Goal: Find specific page/section: Find specific page/section

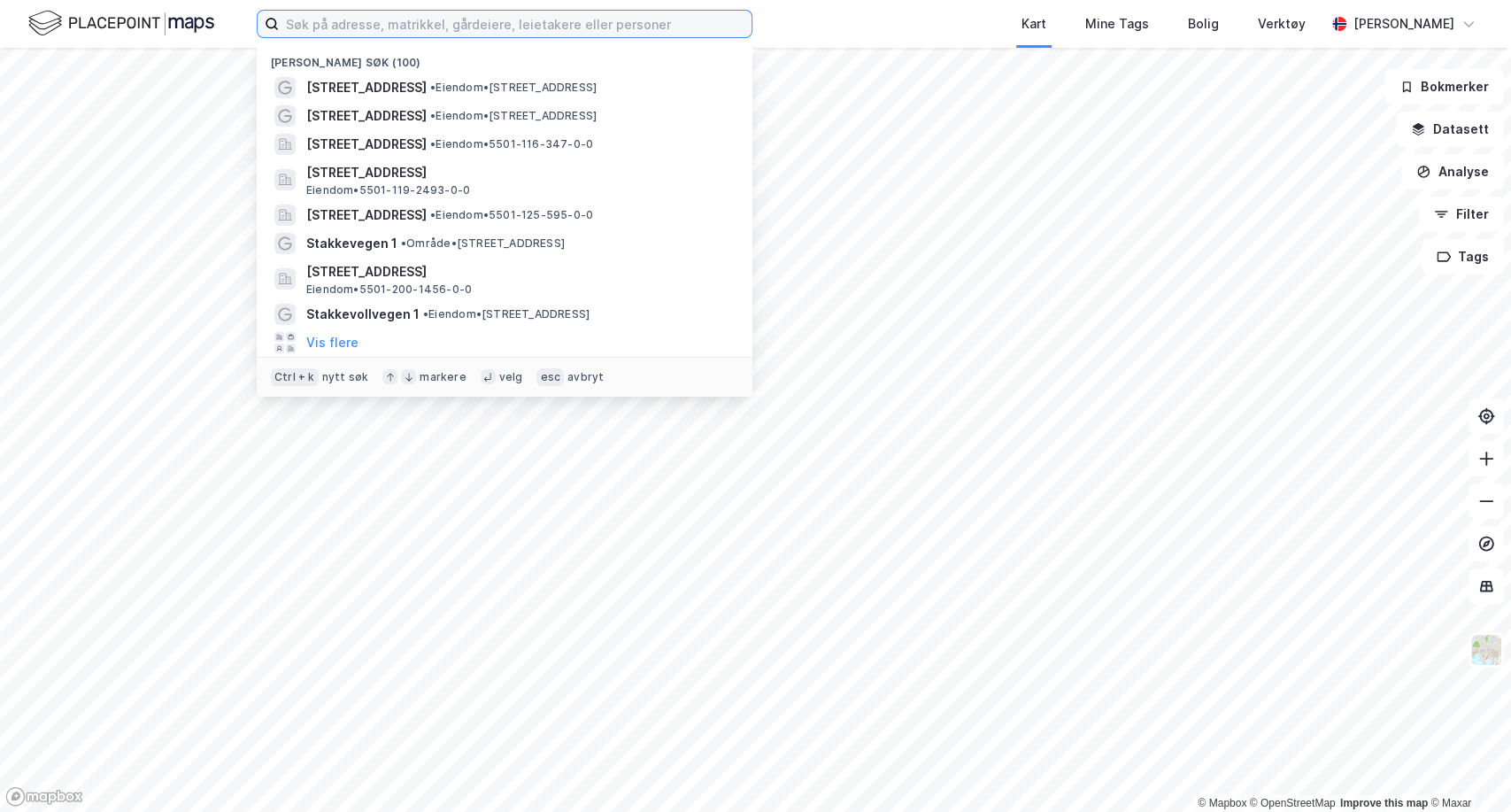
click at [371, 25] on input at bounding box center [515, 24] width 473 height 26
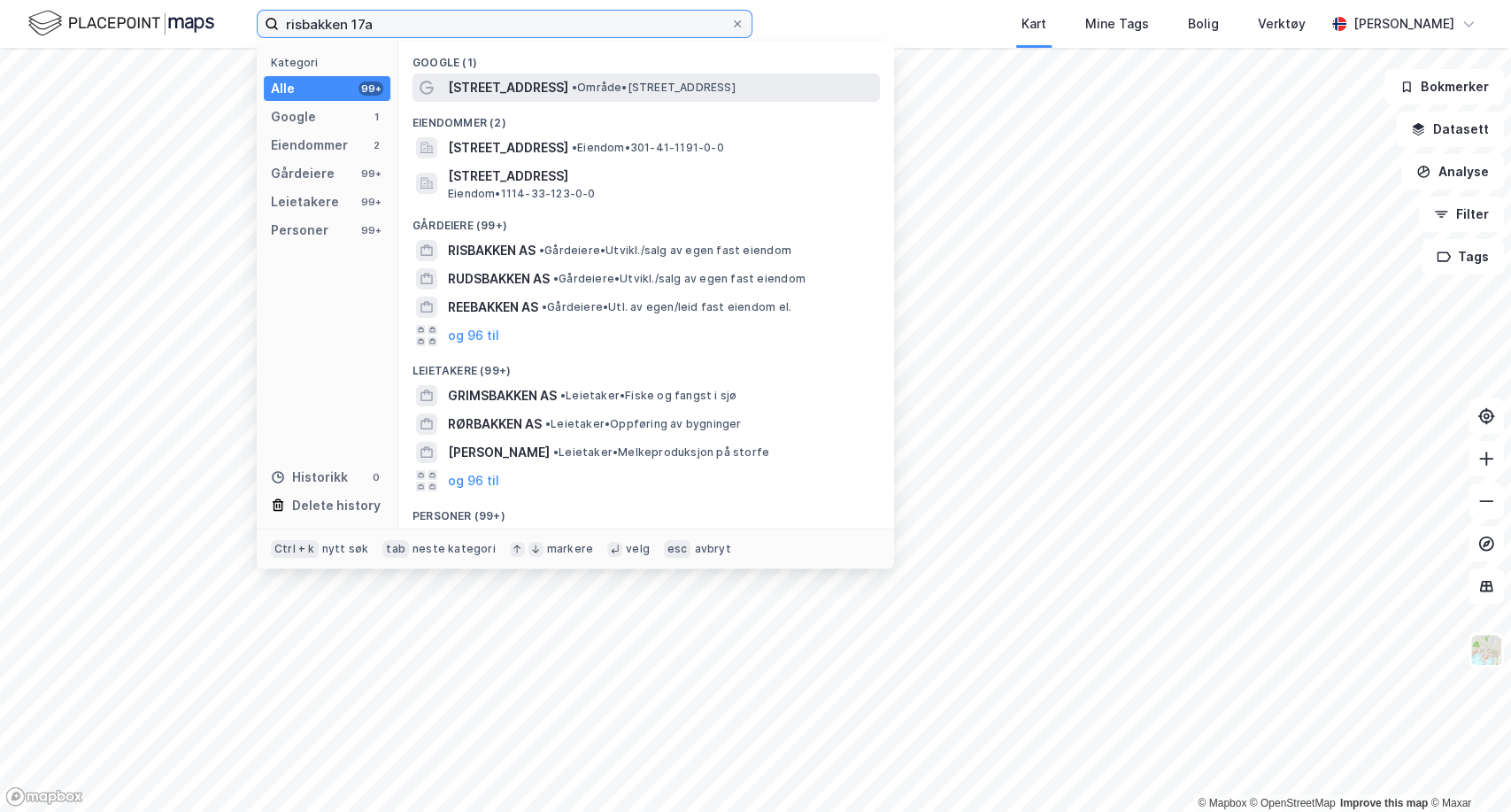
type input "risbakken 17a"
click at [494, 92] on span "[STREET_ADDRESS]" at bounding box center [509, 88] width 121 height 22
click at [398, 22] on input "risbakken 17a" at bounding box center [504, 24] width 451 height 26
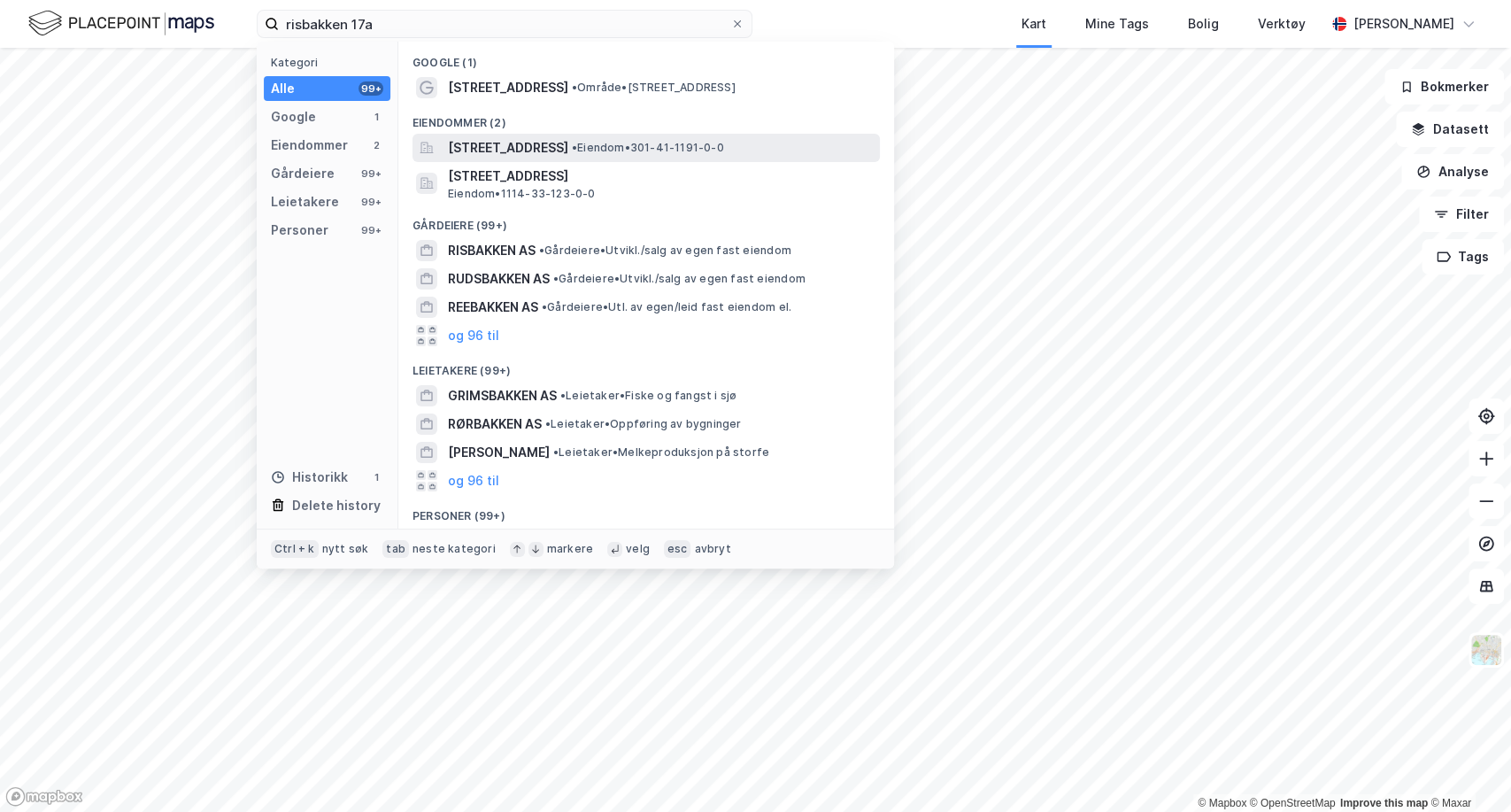
click at [481, 141] on span "[STREET_ADDRESS]" at bounding box center [509, 148] width 121 height 22
